Goal: Task Accomplishment & Management: Manage account settings

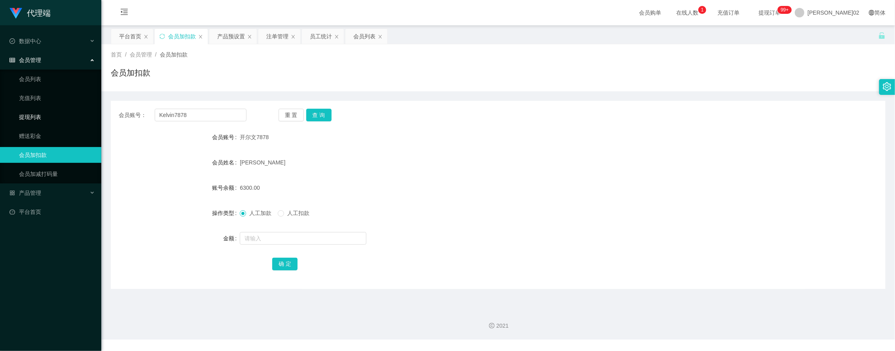
click at [26, 115] on section "代理端 数据中心 会员管理 会员列表 充值列表 提现列表 赠送彩金 会员加扣款 会员加减打码量 产品管理 开奖记录 注单管理 产品列表 即时注单 产品预设置 …" at bounding box center [447, 170] width 895 height 340
type input "Natelie"
click at [327, 116] on button "查 询" at bounding box center [318, 115] width 25 height 13
click at [229, 37] on div "产品预设置" at bounding box center [231, 36] width 28 height 15
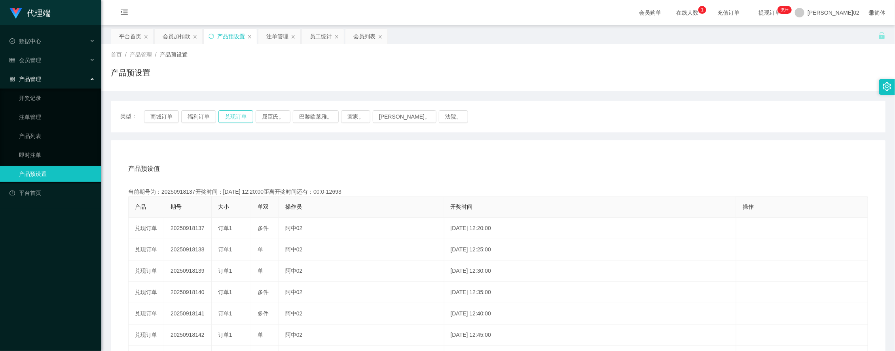
click at [237, 110] on button "兑现订单" at bounding box center [235, 116] width 35 height 13
click at [238, 114] on button "兑现订单" at bounding box center [235, 116] width 35 height 13
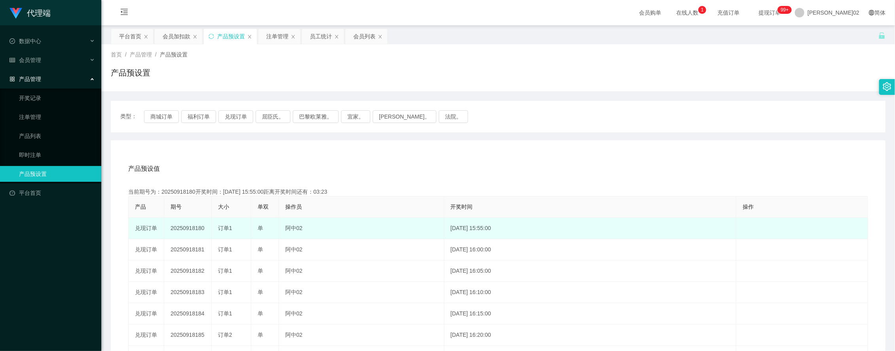
click at [194, 229] on td "20250918180" at bounding box center [187, 228] width 47 height 21
copy td "20250918180"
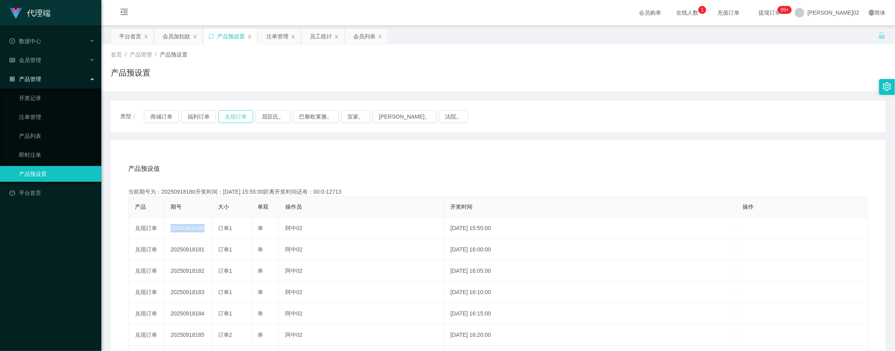
click at [239, 119] on button "兑现订单" at bounding box center [235, 116] width 35 height 13
click at [250, 119] on button "兑现订单" at bounding box center [235, 116] width 35 height 13
click at [281, 42] on div "注单管理" at bounding box center [277, 36] width 22 height 15
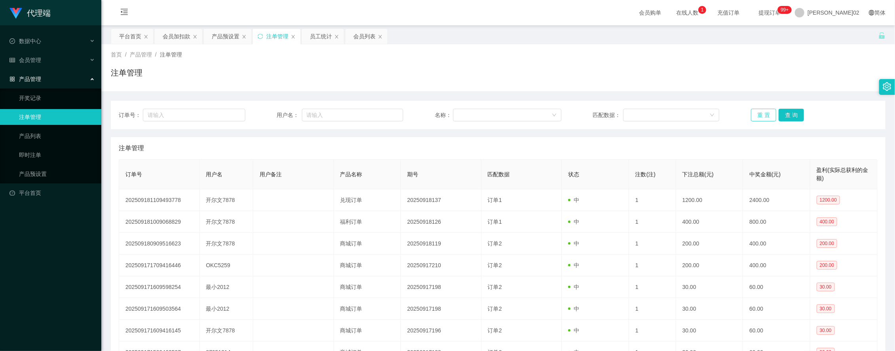
click at [751, 115] on button "重 置" at bounding box center [763, 115] width 25 height 13
click at [754, 115] on button "重 置" at bounding box center [763, 115] width 25 height 13
click at [727, 79] on div "注单管理" at bounding box center [498, 76] width 774 height 18
click at [770, 111] on button "重 置" at bounding box center [763, 115] width 25 height 13
click at [762, 121] on div "订单号： 用户名： 名称： 匹配数据： 重 置 查 询" at bounding box center [498, 115] width 774 height 28
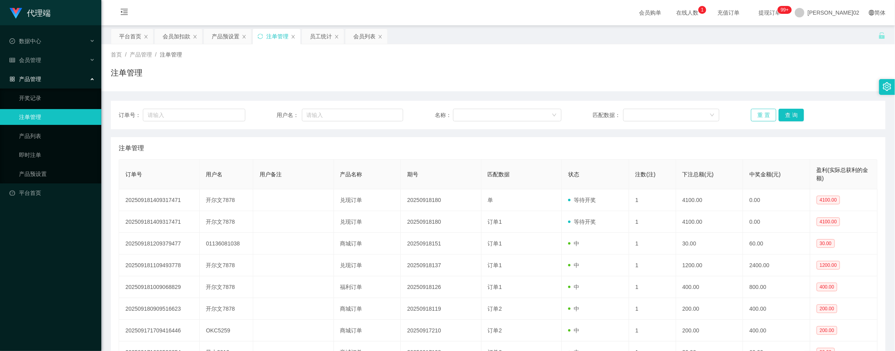
click at [762, 119] on button "重 置" at bounding box center [763, 115] width 25 height 13
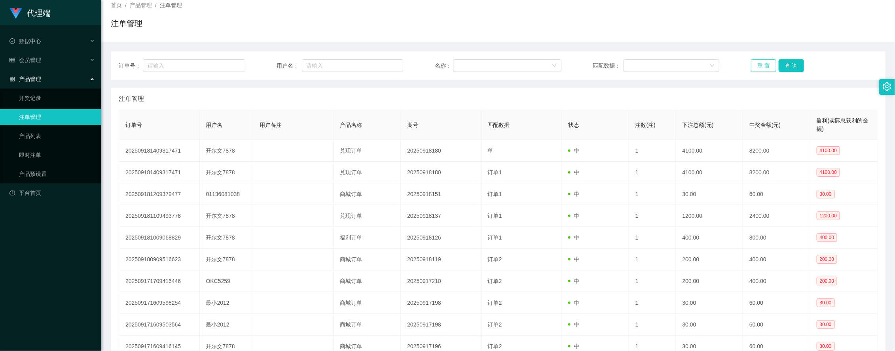
click at [751, 66] on button "重 置" at bounding box center [763, 65] width 25 height 13
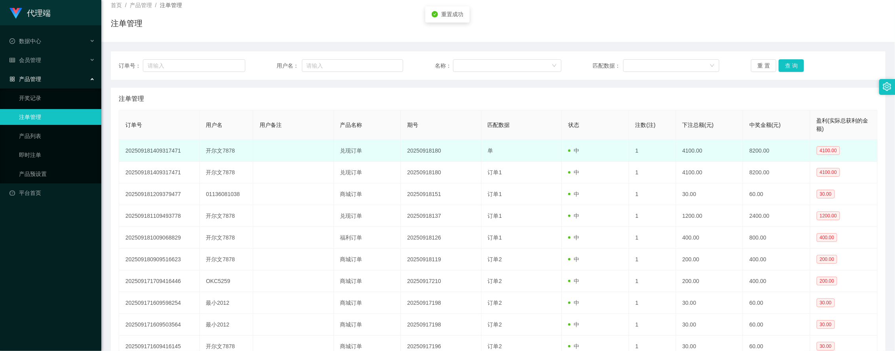
click at [462, 159] on td "20250918180" at bounding box center [441, 151] width 81 height 22
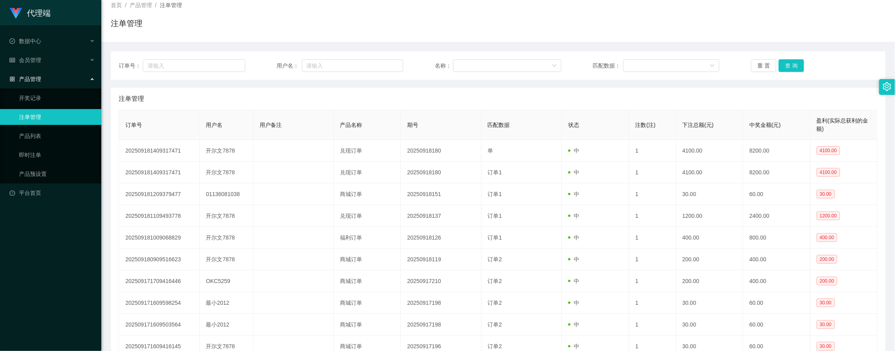
scroll to position [0, 0]
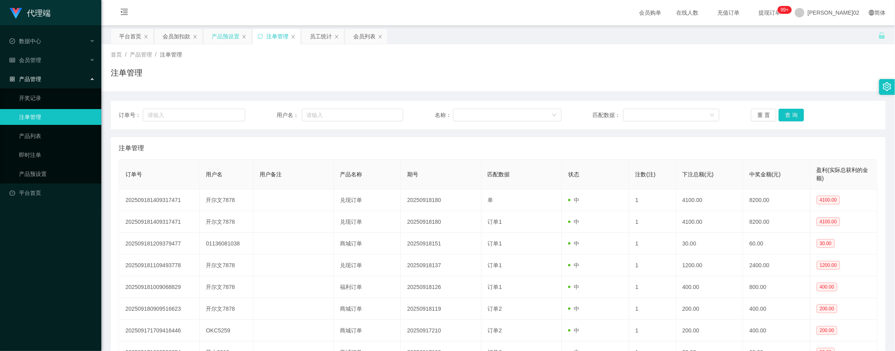
click at [225, 36] on div "产品预设置" at bounding box center [226, 36] width 28 height 15
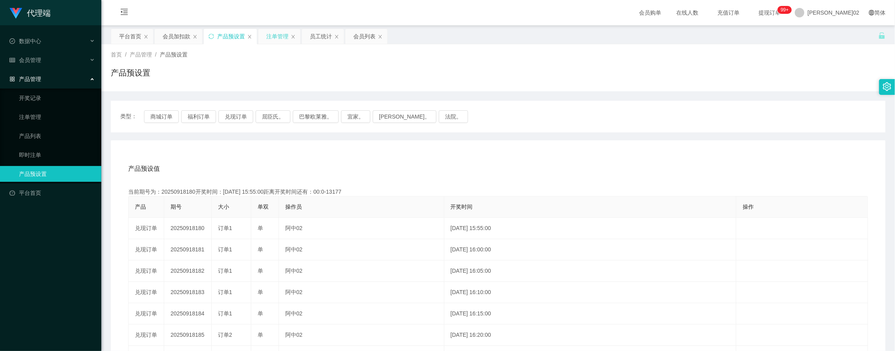
click at [277, 32] on div "注单管理" at bounding box center [277, 36] width 22 height 15
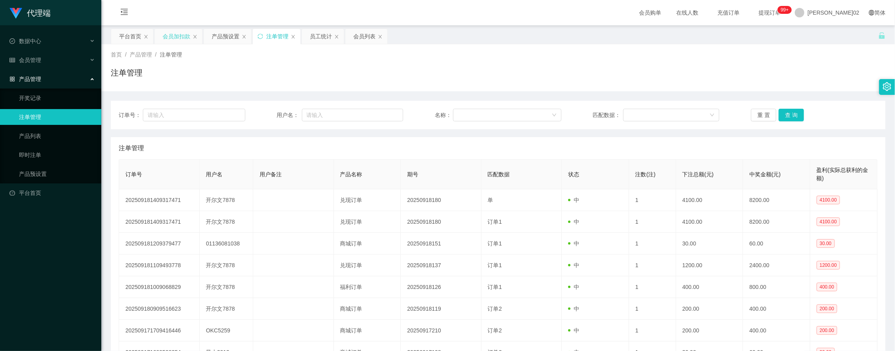
click at [184, 38] on div "会员加扣款" at bounding box center [177, 36] width 28 height 15
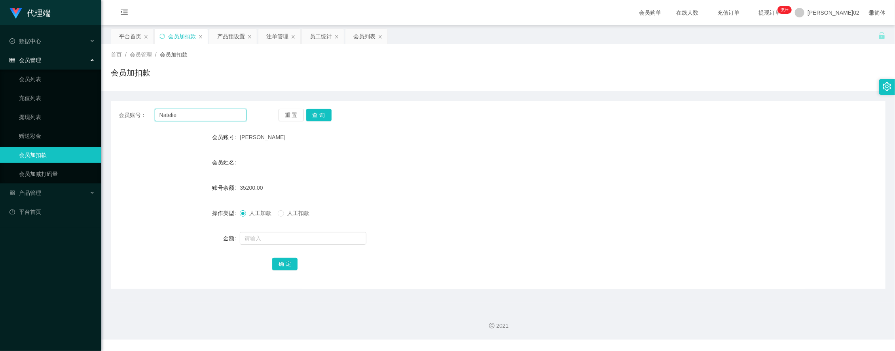
click at [213, 114] on input "Natelie" at bounding box center [201, 115] width 92 height 13
drag, startPoint x: 183, startPoint y: 115, endPoint x: 132, endPoint y: 123, distance: 51.6
click at [132, 123] on div "会员账号： [PERSON_NAME] 重 置 查 询 会员账号 内特莉 会员姓名 账号余额 35200.00 操作类型 人工加款 人工扣款 金额 确 定" at bounding box center [498, 195] width 774 height 188
paste input "Kelvin7878"
type input "Kelvin7878"
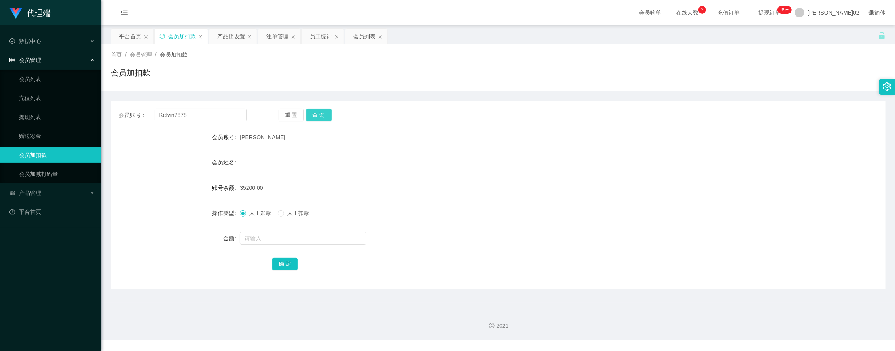
click at [314, 113] on button "查 询" at bounding box center [318, 115] width 25 height 13
click at [540, 218] on div "人工加款 人工扣款" at bounding box center [466, 213] width 452 height 16
drag, startPoint x: 355, startPoint y: 115, endPoint x: 390, endPoint y: 78, distance: 50.9
click at [355, 115] on div "重 置 查 询" at bounding box center [342, 115] width 128 height 13
click at [321, 113] on button "查 询" at bounding box center [318, 115] width 25 height 13
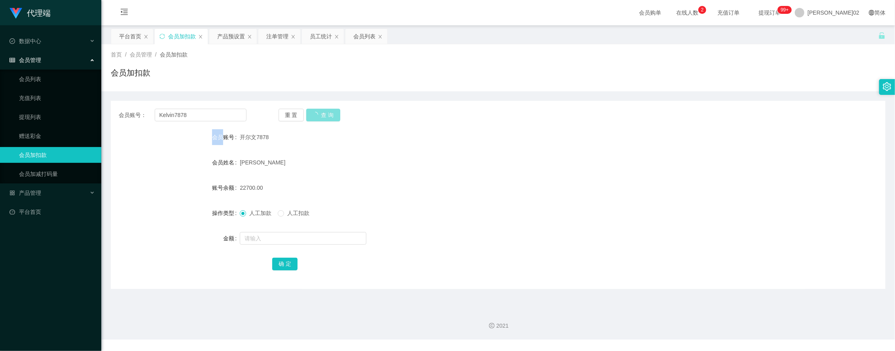
click at [321, 113] on div "重 置 查 询" at bounding box center [342, 115] width 128 height 13
drag, startPoint x: 321, startPoint y: 113, endPoint x: 323, endPoint y: 210, distance: 97.3
click at [412, 232] on div at bounding box center [466, 239] width 452 height 16
click at [288, 197] on form "会员账号 开尔文7878 会员姓名 [PERSON_NAME]余额 22700.00 操作类型 人工加款 人工扣款 金额 确 定" at bounding box center [498, 200] width 774 height 142
